Goal: Information Seeking & Learning: Learn about a topic

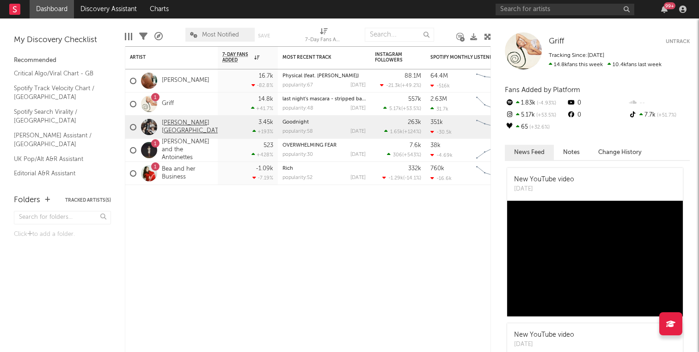
click at [173, 125] on link "[PERSON_NAME][GEOGRAPHIC_DATA]" at bounding box center [193, 127] width 62 height 16
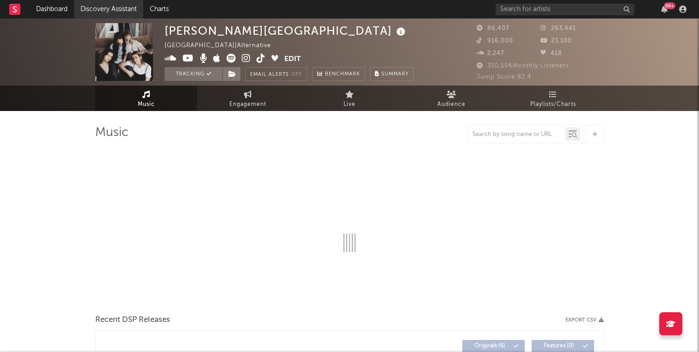
select select "6m"
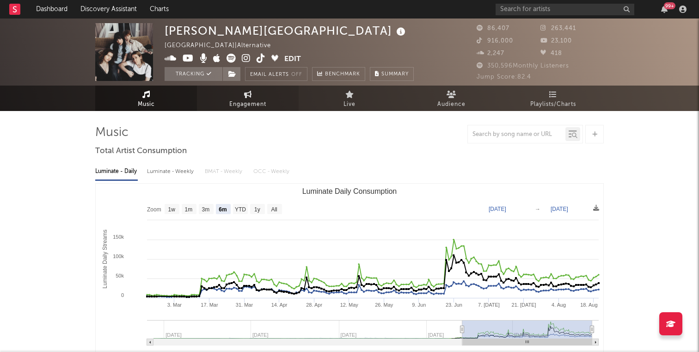
click at [222, 99] on link "Engagement" at bounding box center [248, 97] width 102 height 25
select select "1w"
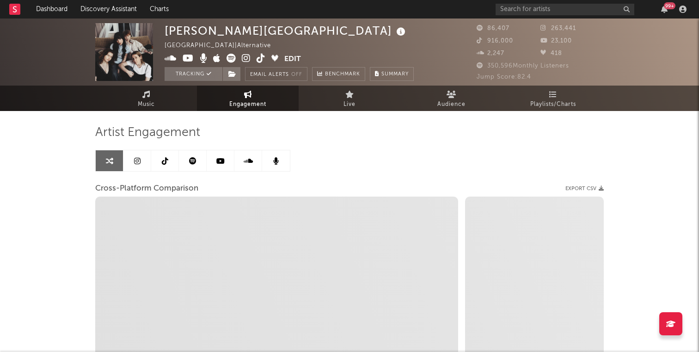
click at [205, 157] on link at bounding box center [193, 160] width 28 height 21
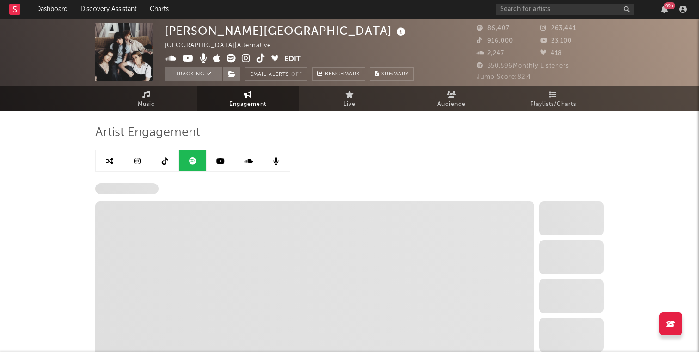
click at [232, 161] on link at bounding box center [221, 160] width 28 height 21
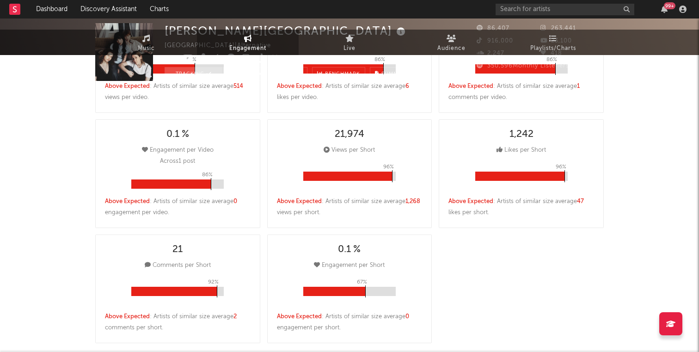
select select "6m"
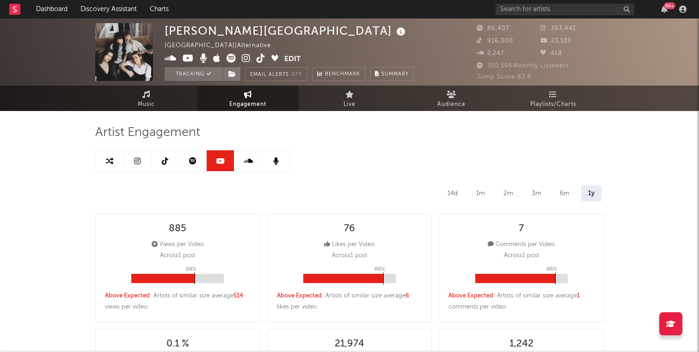
click at [184, 165] on link at bounding box center [193, 160] width 28 height 21
select select "6m"
select select "1w"
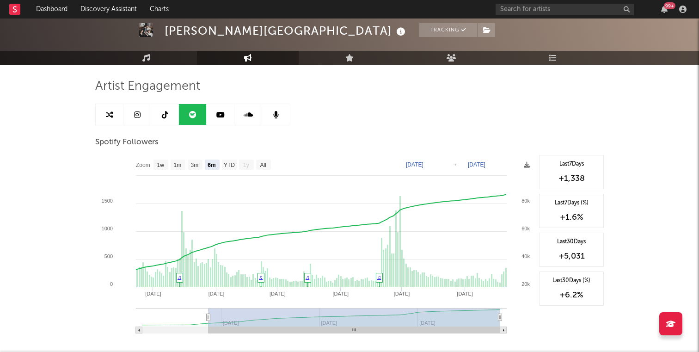
scroll to position [48, 0]
